Goal: Check status: Check status

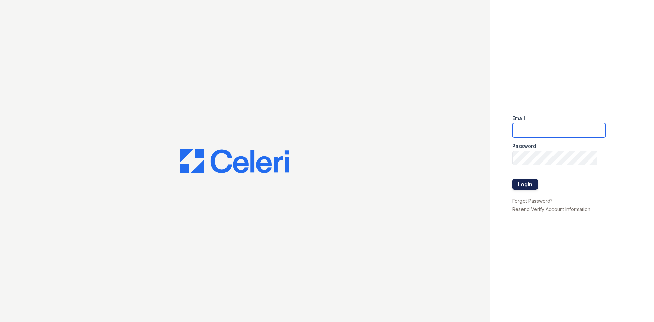
type input "arrive2801@trinity-pm.com"
click at [523, 180] on button "Login" at bounding box center [525, 184] width 26 height 11
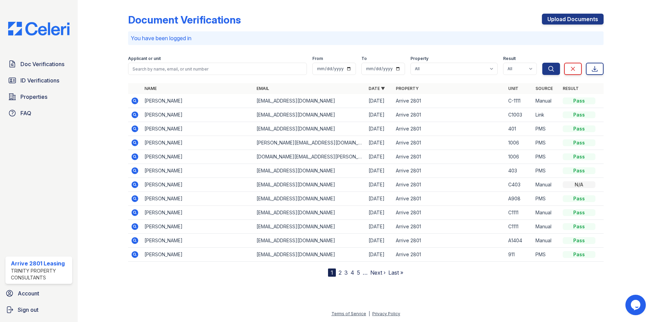
drag, startPoint x: 134, startPoint y: 127, endPoint x: 146, endPoint y: 116, distance: 15.9
click at [135, 127] on icon at bounding box center [135, 129] width 8 height 8
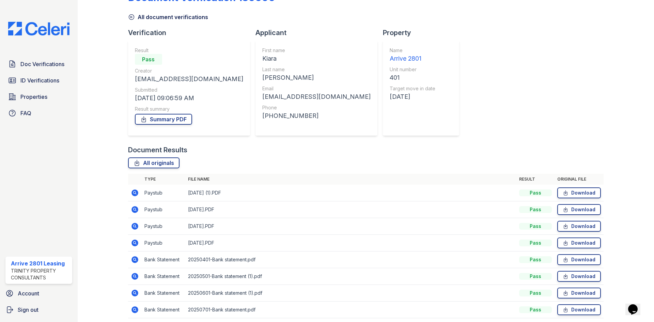
scroll to position [49, 0]
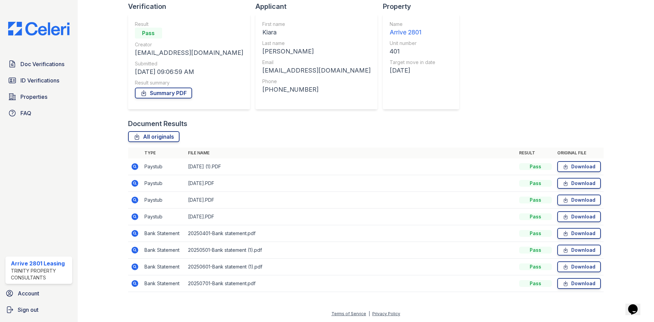
click at [136, 165] on icon at bounding box center [134, 166] width 7 height 7
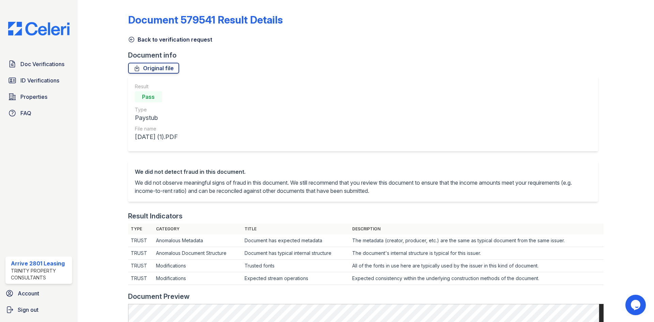
drag, startPoint x: 136, startPoint y: 38, endPoint x: 143, endPoint y: 49, distance: 13.1
click at [136, 38] on link "Back to verification request" at bounding box center [170, 39] width 84 height 8
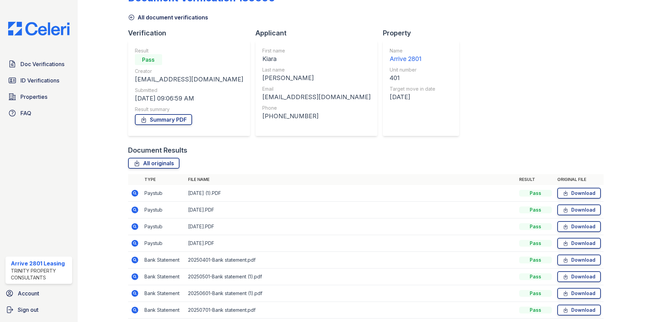
scroll to position [49, 0]
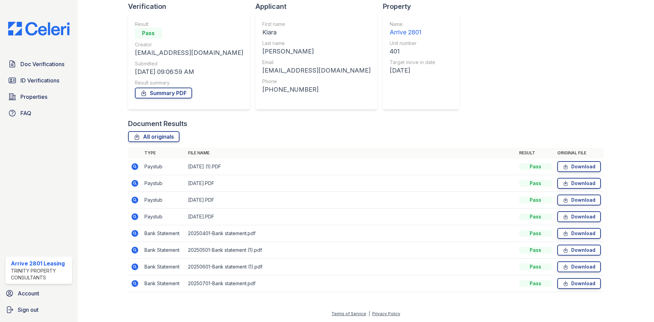
drag, startPoint x: 364, startPoint y: 25, endPoint x: 434, endPoint y: 292, distance: 276.3
click at [434, 292] on div "Document Verification 180600 All document verifications Verification Result Pas…" at bounding box center [365, 126] width 475 height 345
click at [573, 88] on div "Document Verification 180600 All document verifications Verification Result Pas…" at bounding box center [365, 126] width 475 height 345
